Goal: Check status: Check status

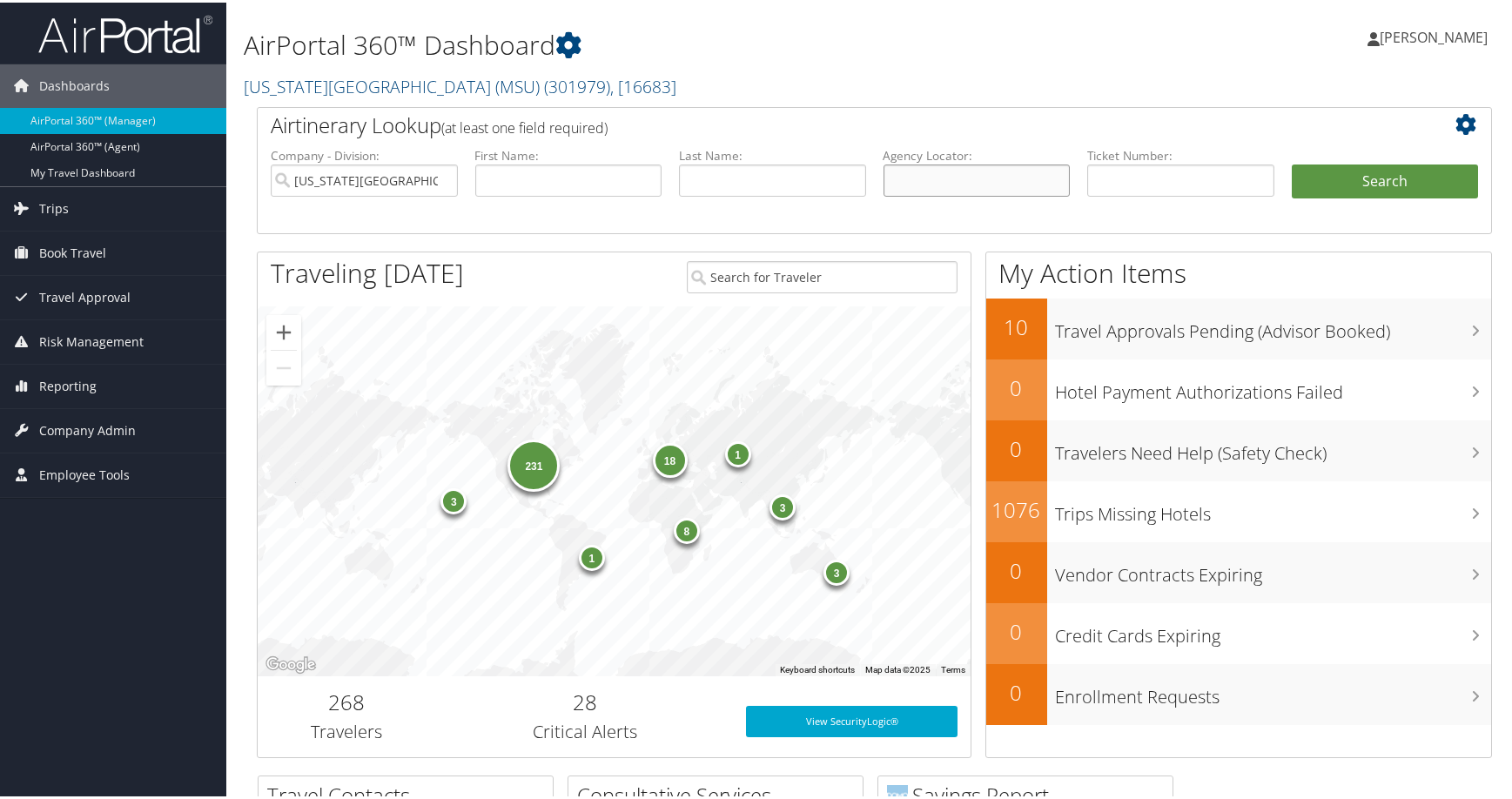
click at [923, 195] on input "text" at bounding box center [976, 178] width 187 height 32
paste input "DNRCZ9"
type input "DNRCZ9"
click at [435, 195] on input "Michigan State University (MSU)" at bounding box center [364, 178] width 187 height 32
click at [1358, 197] on button "Search" at bounding box center [1384, 180] width 187 height 35
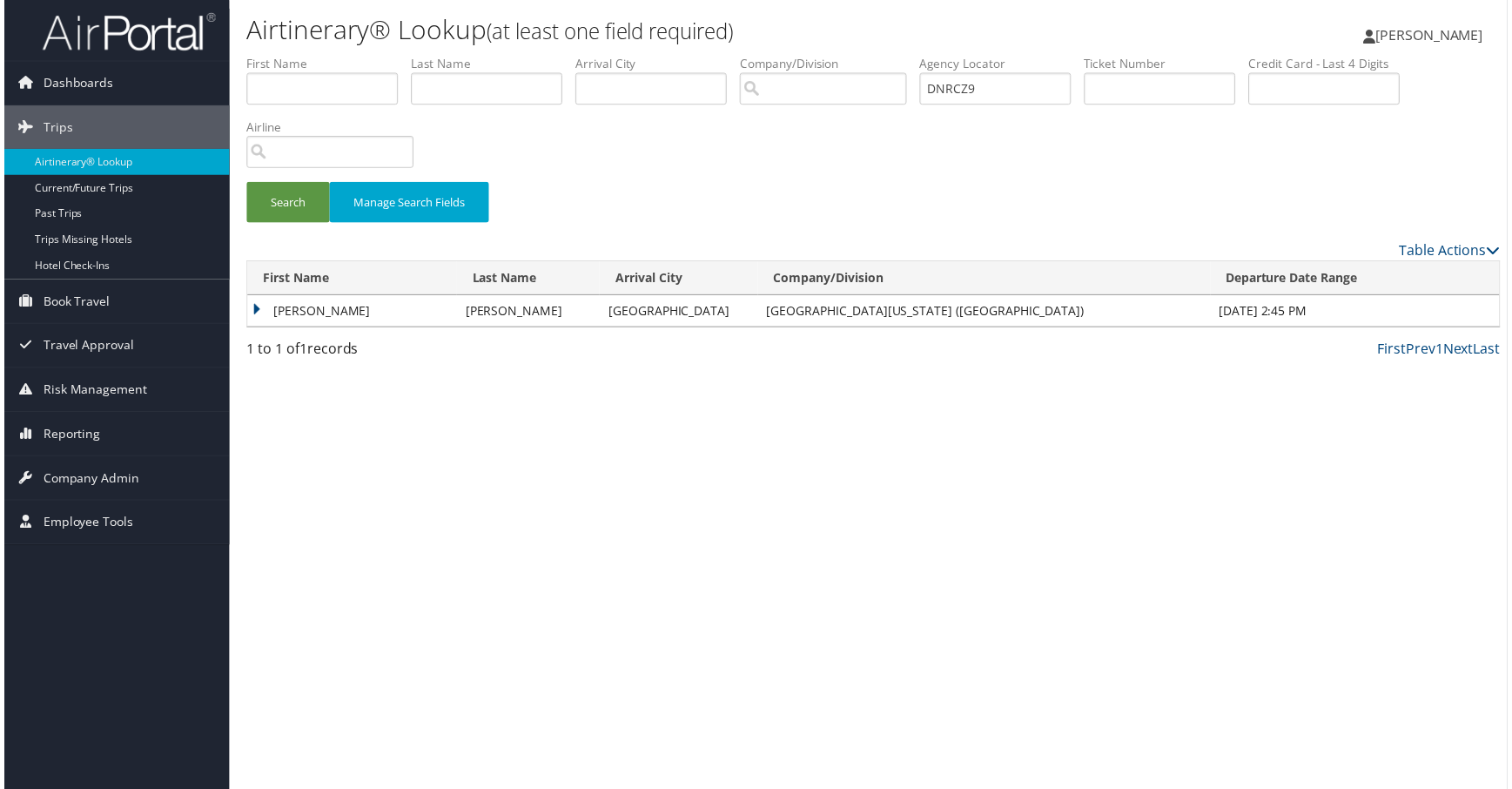
click at [314, 329] on td "[PERSON_NAME]" at bounding box center [349, 313] width 210 height 31
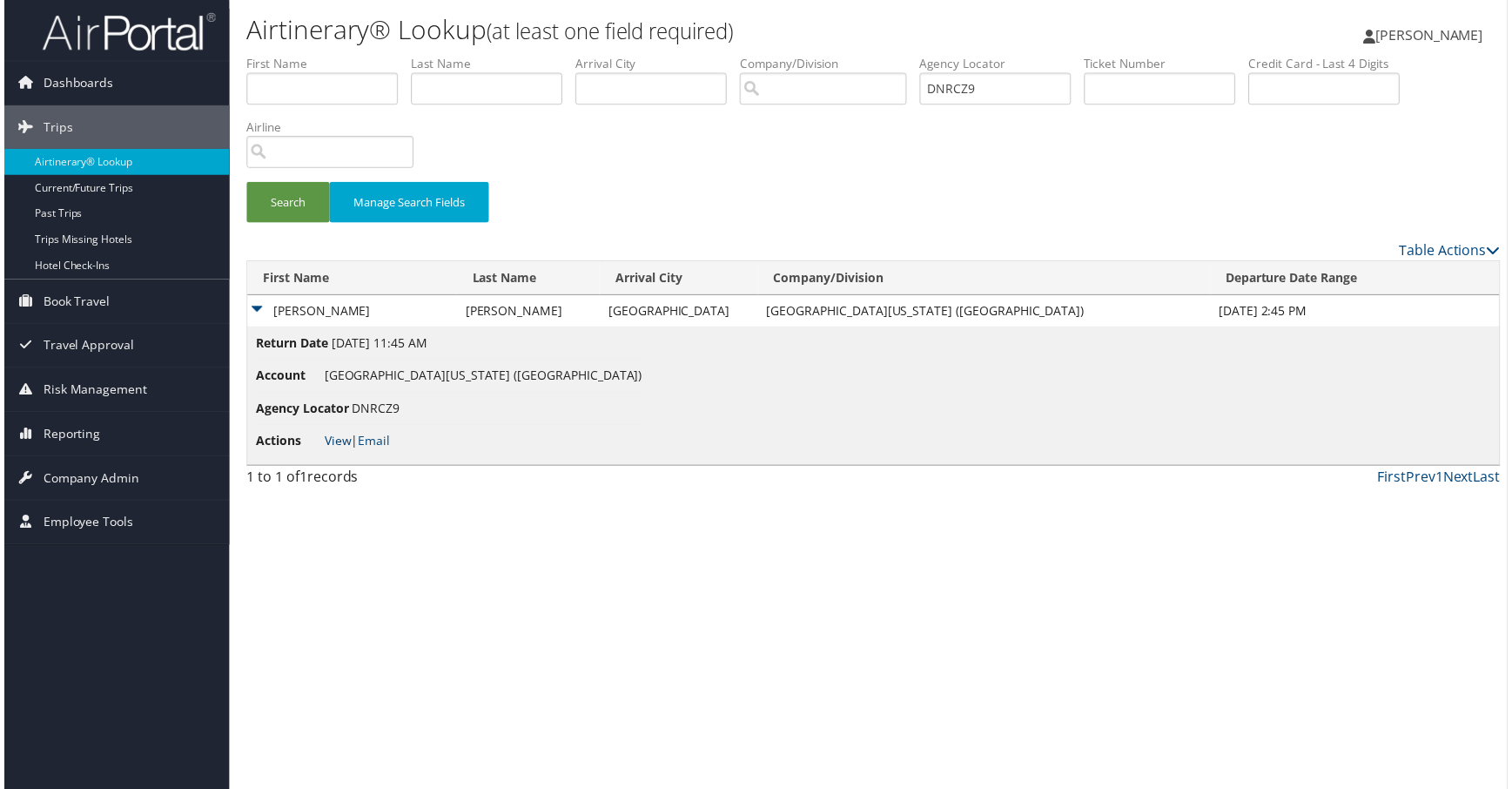
click at [349, 451] on link "View" at bounding box center [335, 442] width 27 height 17
drag, startPoint x: 853, startPoint y: 329, endPoint x: 752, endPoint y: 188, distance: 173.4
click at [853, 241] on div "Search Manage Search Fields" at bounding box center [874, 212] width 1287 height 59
click at [1407, 41] on span "[PERSON_NAME]" at bounding box center [1433, 35] width 108 height 20
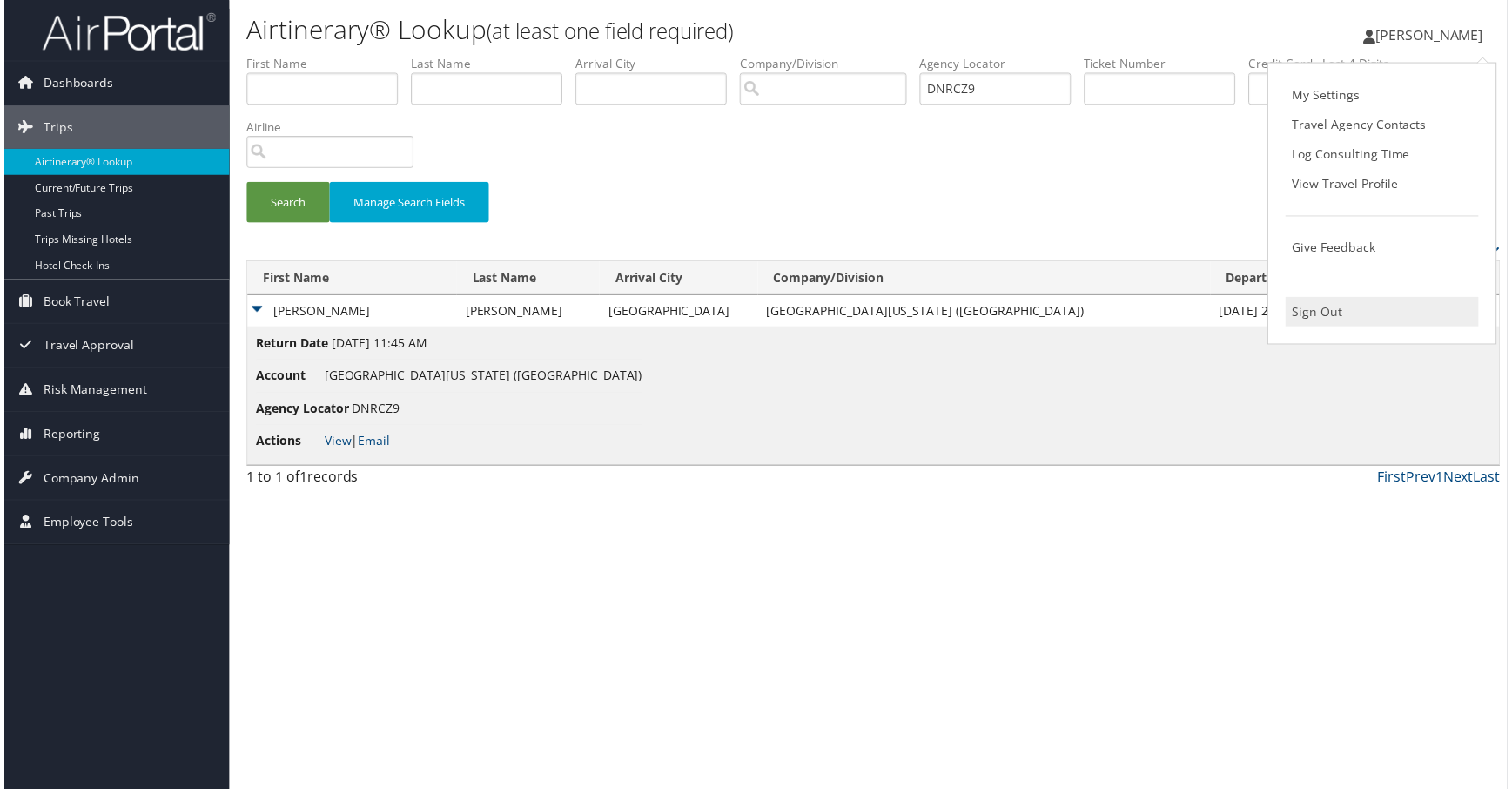
click at [1311, 329] on link "Sign Out" at bounding box center [1386, 313] width 194 height 29
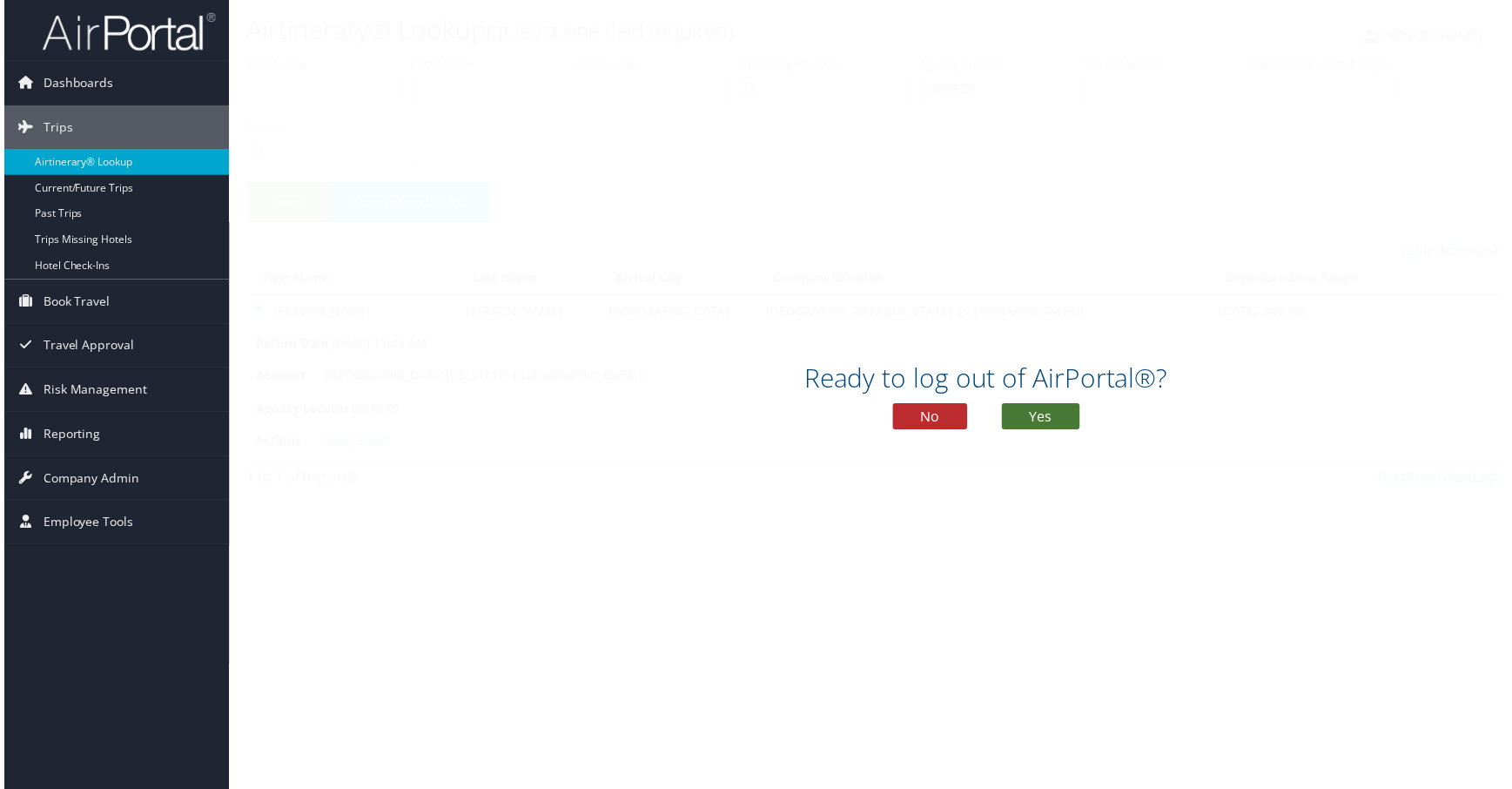
drag, startPoint x: 1079, startPoint y: 436, endPoint x: 1072, endPoint y: 425, distance: 13.0
click at [1077, 432] on button "Yes" at bounding box center [1043, 418] width 78 height 26
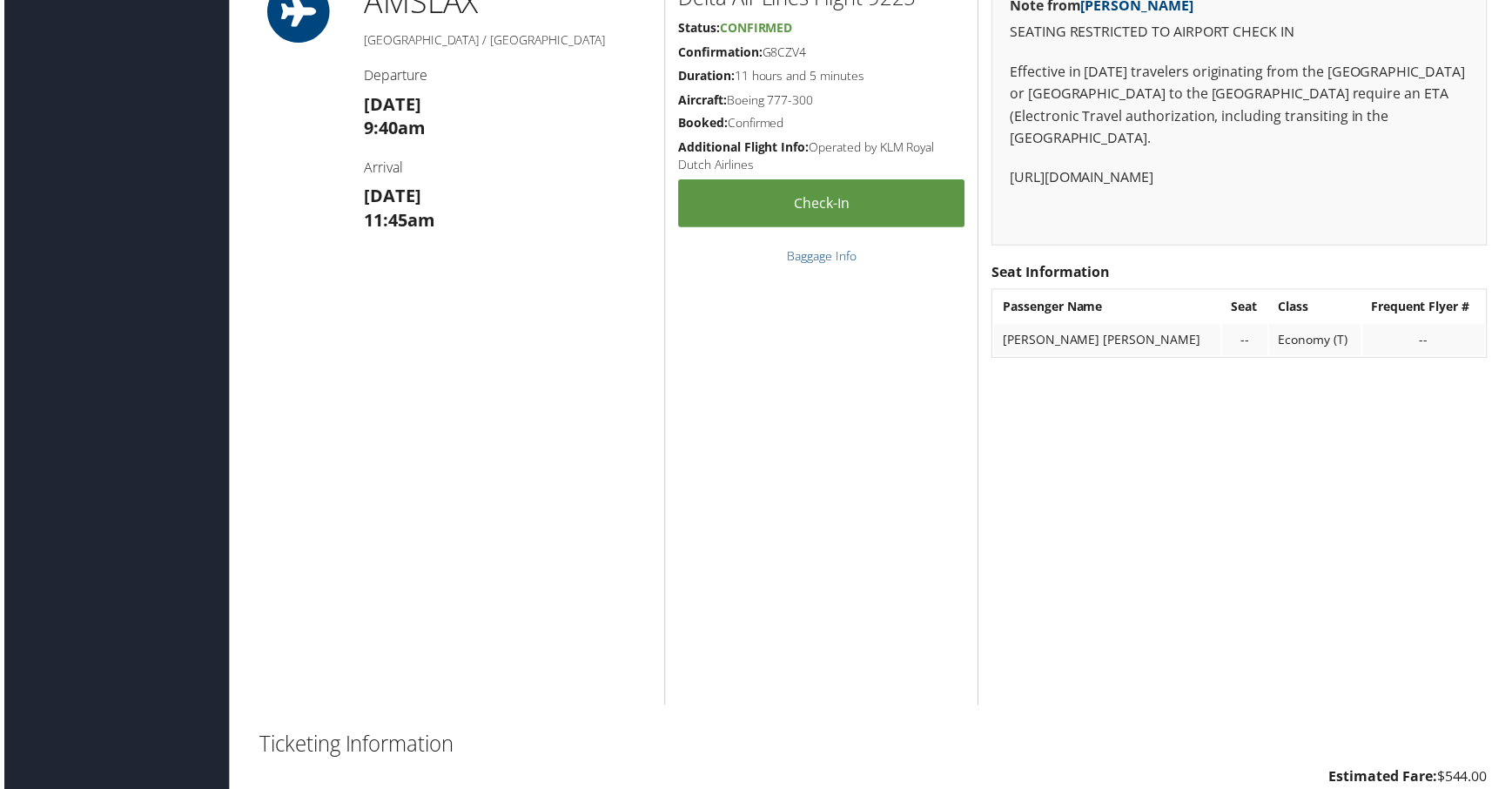
scroll to position [3744, 0]
